Goal: Check status: Check status

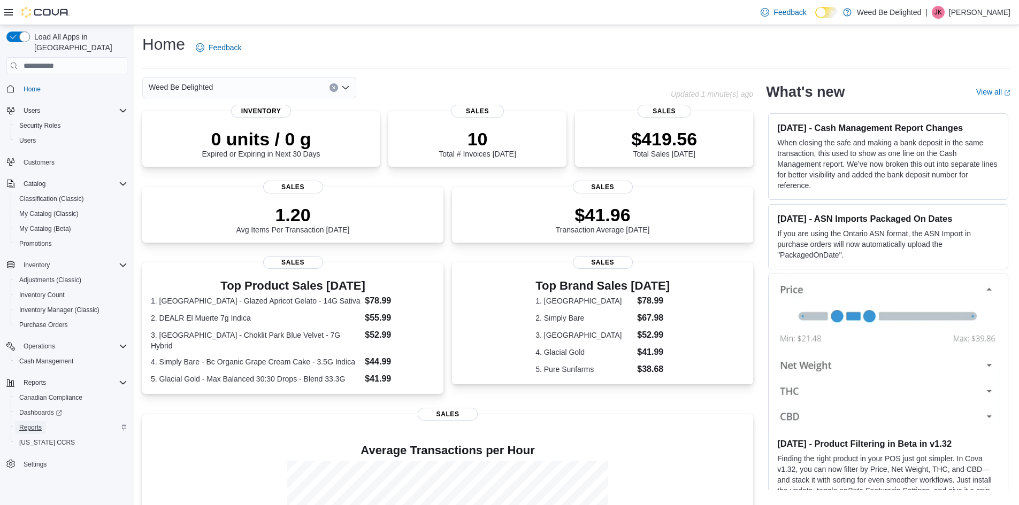
click at [27, 424] on span "Reports" at bounding box center [30, 428] width 22 height 9
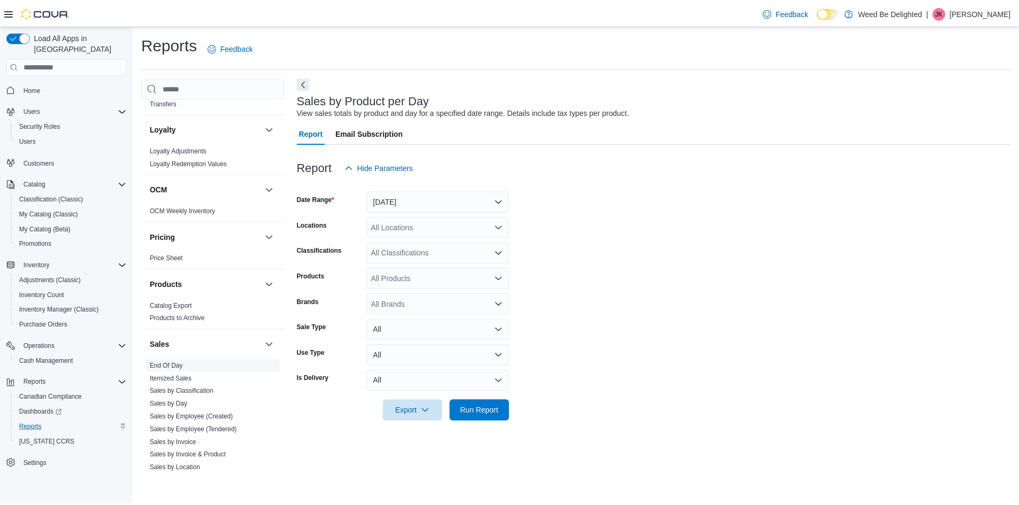
scroll to position [588, 0]
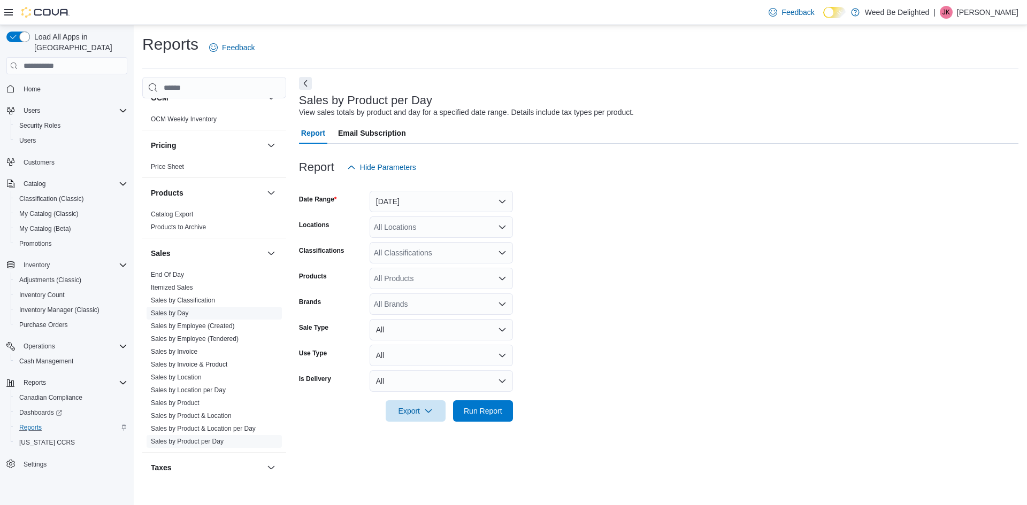
click at [177, 316] on link "Sales by Day" at bounding box center [170, 313] width 38 height 7
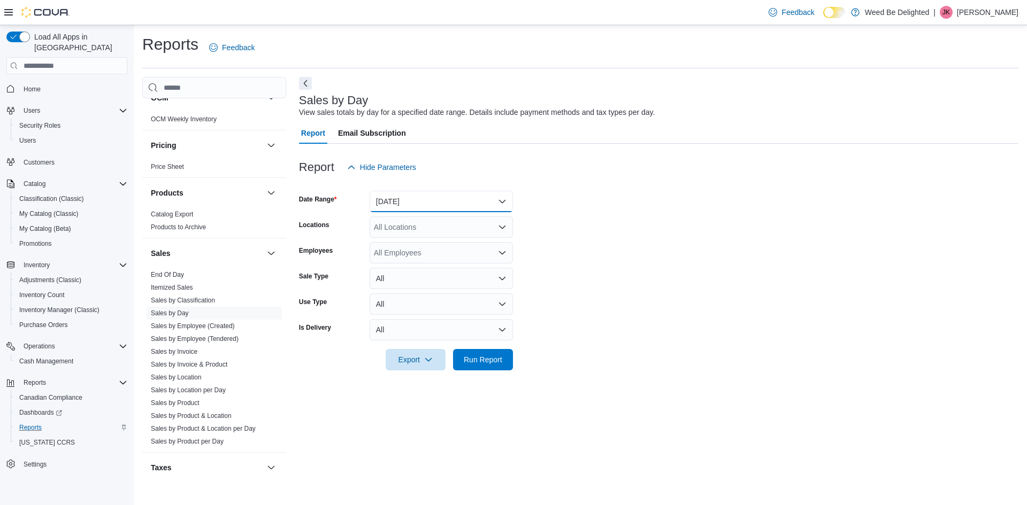
click at [510, 200] on button "[DATE]" at bounding box center [441, 201] width 143 height 21
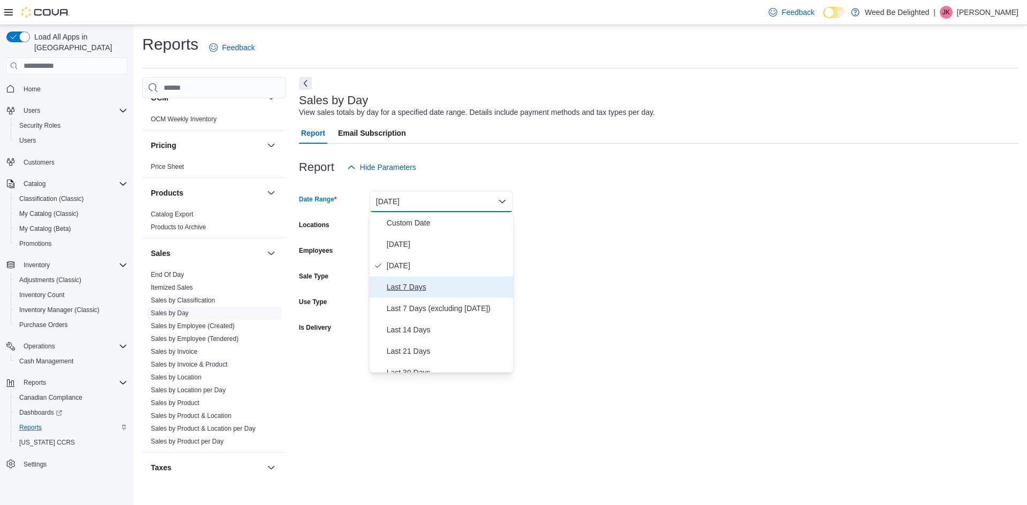
click at [466, 294] on span "Last 7 Days" at bounding box center [448, 287] width 122 height 13
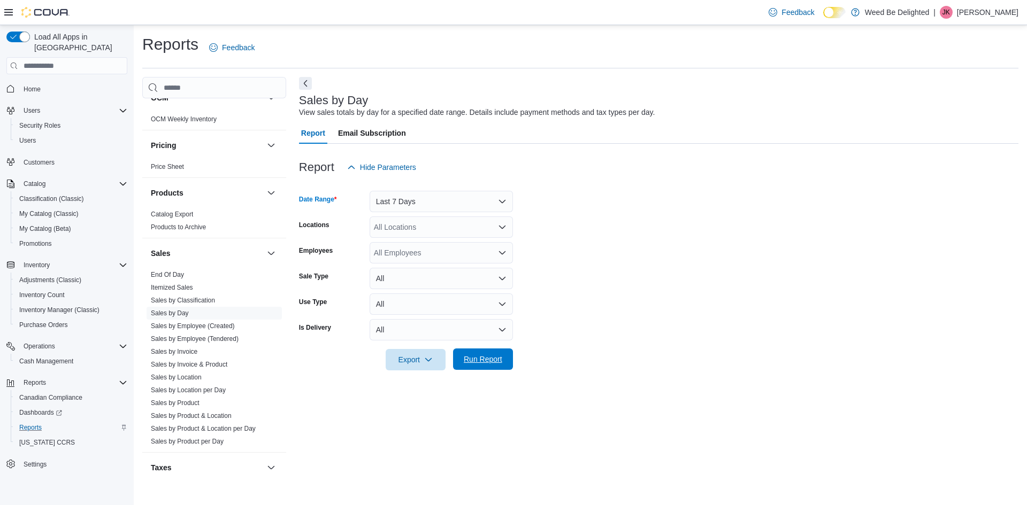
click at [470, 361] on span "Run Report" at bounding box center [483, 359] width 39 height 11
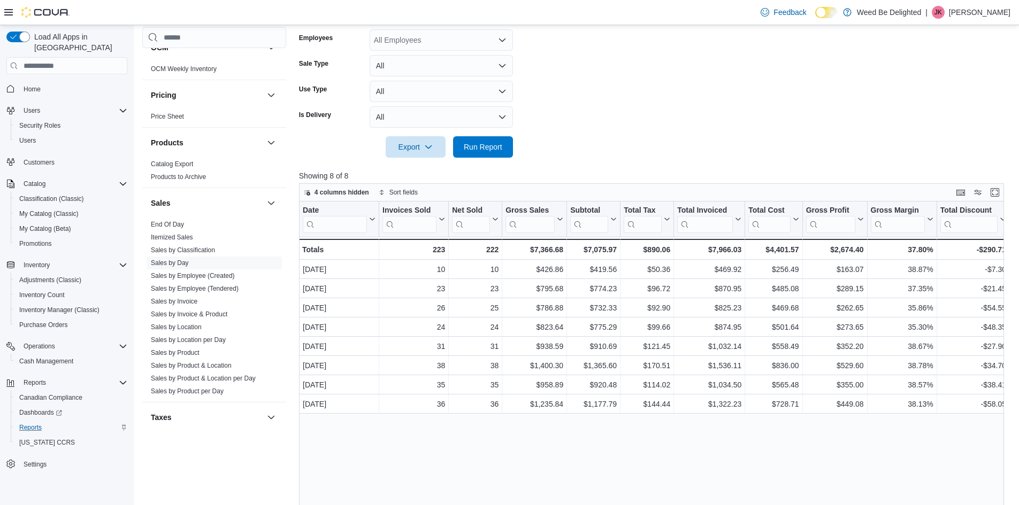
scroll to position [214, 0]
